Goal: Register for event/course

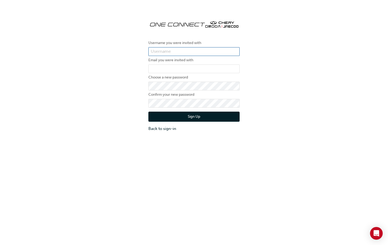
click at [153, 52] on input "text" at bounding box center [194, 51] width 91 height 9
type input "OJAU165"
click at [173, 65] on input "email" at bounding box center [194, 68] width 91 height 9
type input "warranty@cairnscars.com"
click at [279, 80] on div "Username you were invited with OJAU165 Email you were invited with warranty@cai…" at bounding box center [194, 73] width 388 height 123
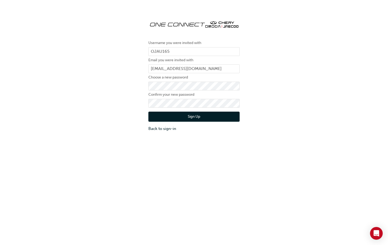
click at [205, 119] on button "Sign Up" at bounding box center [194, 116] width 91 height 10
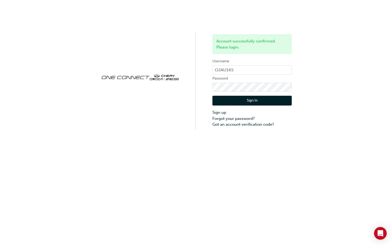
click at [249, 103] on button "Sign In" at bounding box center [252, 101] width 79 height 10
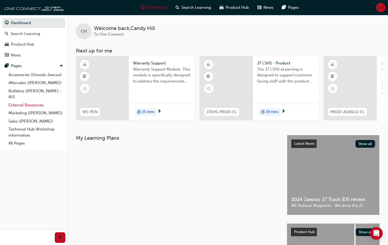
click at [40, 105] on link "External Resources" at bounding box center [35, 105] width 59 height 8
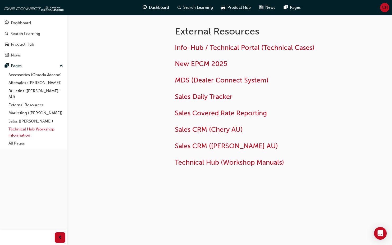
click at [25, 128] on link "Technical Hub Workshop information" at bounding box center [35, 132] width 59 height 14
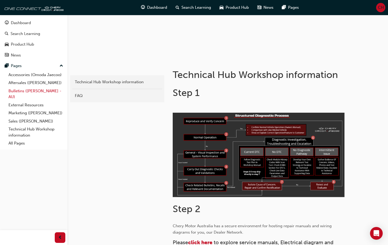
scroll to position [53, 0]
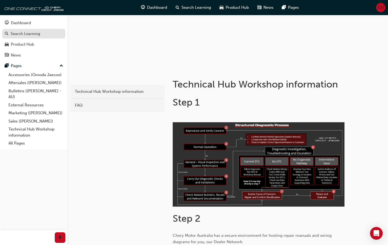
click at [17, 34] on div "Search Learning" at bounding box center [26, 34] width 30 height 6
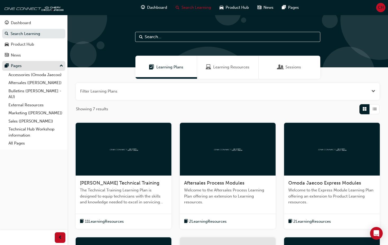
click at [30, 65] on div "Pages" at bounding box center [34, 65] width 58 height 7
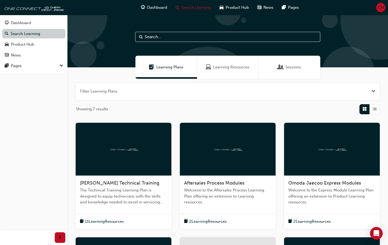
click at [17, 34] on link "Search Learning" at bounding box center [33, 34] width 63 height 10
click at [28, 41] on link "Product Hub" at bounding box center [33, 44] width 63 height 10
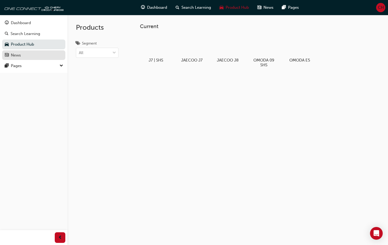
click at [28, 59] on link "News" at bounding box center [33, 55] width 63 height 10
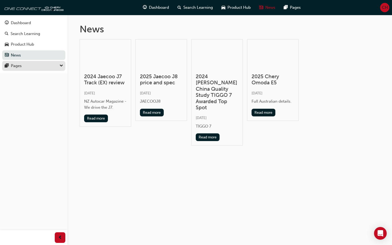
click at [20, 68] on div "Pages" at bounding box center [16, 66] width 11 height 6
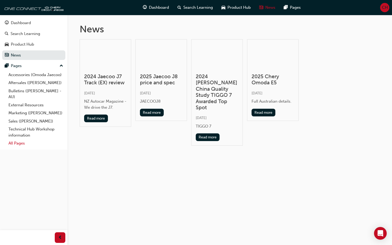
click at [19, 144] on link "All Pages" at bounding box center [35, 143] width 59 height 8
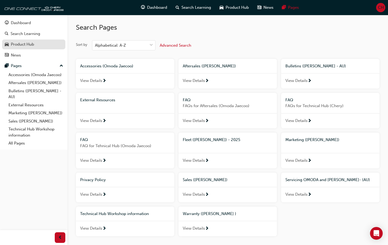
click at [46, 42] on div "Product Hub" at bounding box center [34, 44] width 58 height 7
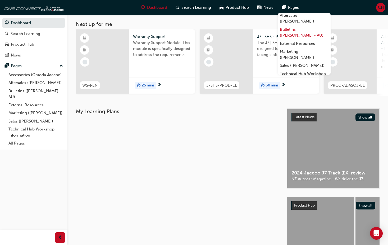
scroll to position [6, 0]
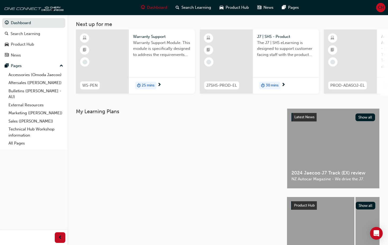
click at [249, 114] on h3 "My Learning Plans" at bounding box center [177, 111] width 203 height 6
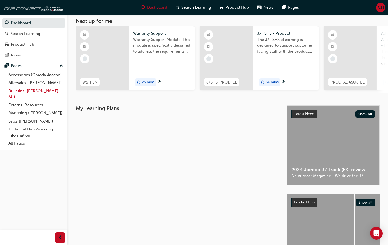
scroll to position [0, 0]
